Goal: Transaction & Acquisition: Book appointment/travel/reservation

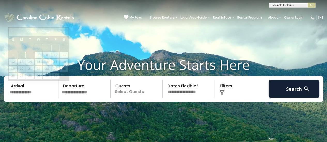
click at [34, 95] on input "text" at bounding box center [33, 89] width 51 height 18
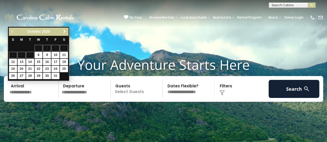
click at [64, 32] on span "Next" at bounding box center [65, 31] width 4 height 4
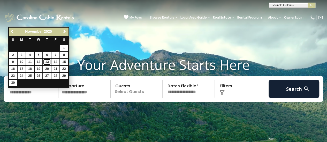
click at [48, 62] on link "13" at bounding box center [47, 62] width 8 height 6
type input "********"
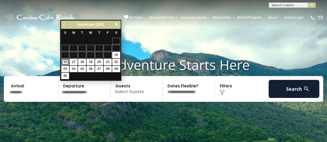
click at [65, 61] on link "16" at bounding box center [65, 62] width 8 height 6
type input "********"
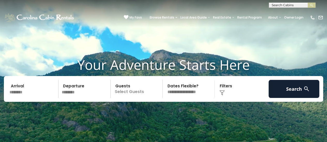
click at [139, 93] on p "Select Guests" at bounding box center [137, 89] width 50 height 18
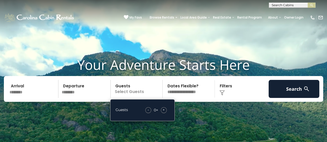
click at [163, 110] on span "+" at bounding box center [163, 109] width 2 height 5
click at [224, 93] on img at bounding box center [221, 92] width 5 height 5
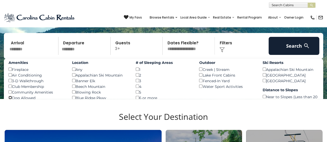
scroll to position [41, 0]
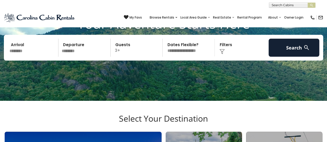
click at [220, 51] on img at bounding box center [221, 51] width 5 height 5
click at [222, 50] on img at bounding box center [221, 51] width 5 height 5
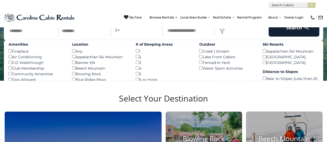
scroll to position [62, 0]
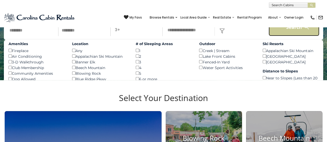
click at [290, 32] on button "Search" at bounding box center [293, 27] width 51 height 18
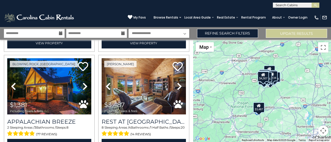
scroll to position [303, 0]
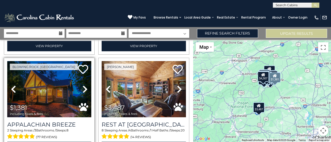
click at [84, 85] on icon at bounding box center [84, 89] width 5 height 8
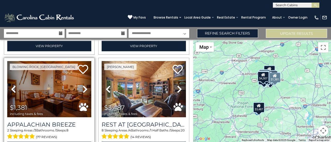
click at [84, 85] on icon at bounding box center [84, 89] width 5 height 8
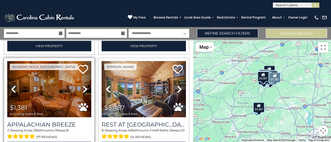
click at [84, 85] on icon at bounding box center [84, 89] width 5 height 8
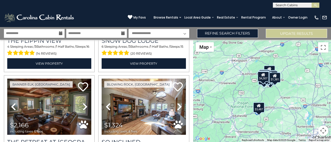
scroll to position [1088, 0]
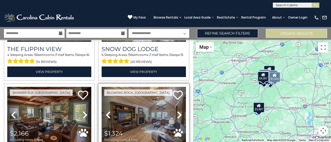
click at [177, 111] on icon at bounding box center [179, 115] width 5 height 8
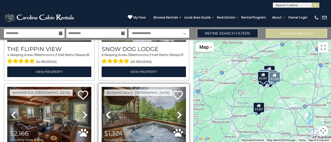
click at [177, 111] on icon at bounding box center [179, 115] width 5 height 8
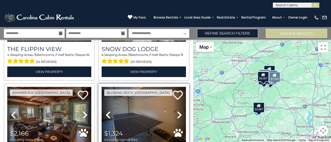
click at [177, 111] on icon at bounding box center [179, 115] width 5 height 8
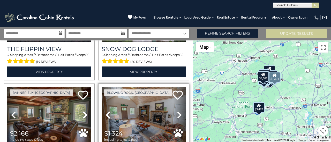
click at [177, 111] on icon at bounding box center [179, 115] width 5 height 8
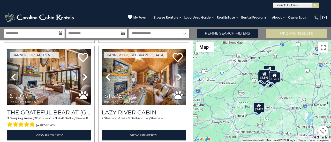
scroll to position [1448, 0]
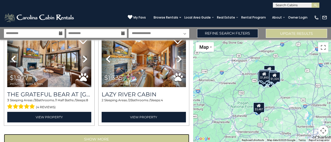
click at [133, 134] on button "Show More" at bounding box center [96, 139] width 185 height 10
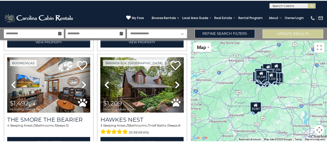
scroll to position [1816, 0]
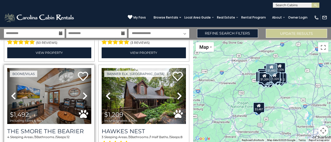
click at [85, 92] on icon at bounding box center [84, 96] width 5 height 8
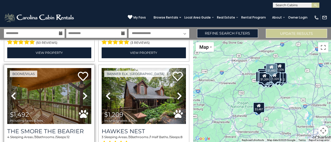
click at [85, 92] on icon at bounding box center [84, 96] width 5 height 8
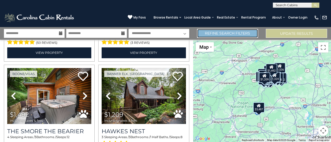
click at [233, 34] on link "Refine Search Filters" at bounding box center [227, 33] width 61 height 9
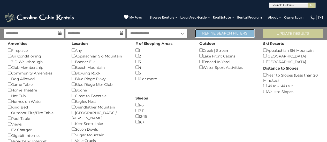
scroll to position [1802, 0]
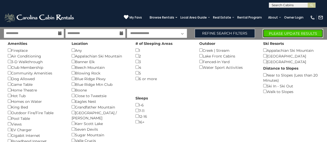
click at [291, 31] on button "Please Update Results" at bounding box center [292, 33] width 60 height 9
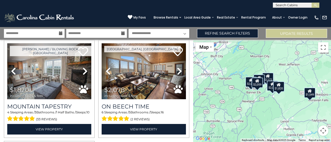
scroll to position [212, 0]
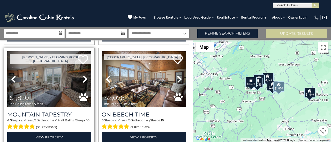
click at [82, 75] on icon at bounding box center [84, 79] width 5 height 8
